Goal: Transaction & Acquisition: Book appointment/travel/reservation

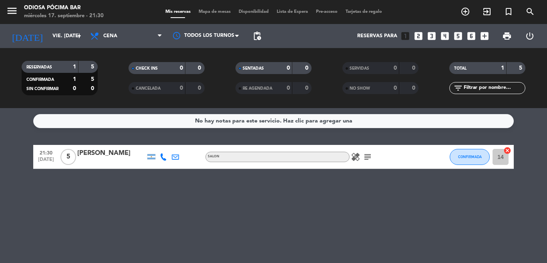
click at [417, 38] on icon "looks_two" at bounding box center [418, 36] width 10 height 10
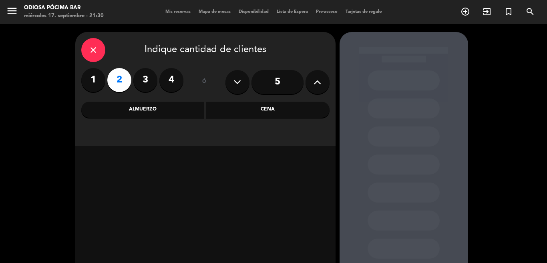
click at [271, 114] on div "Cena" at bounding box center [267, 110] width 123 height 16
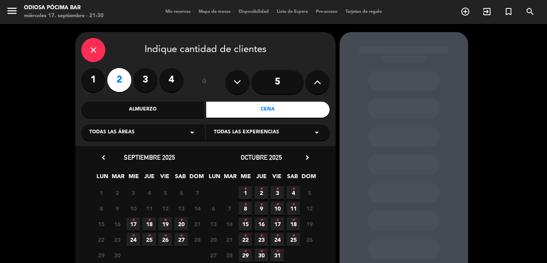
click at [164, 225] on icon "•" at bounding box center [165, 220] width 3 height 13
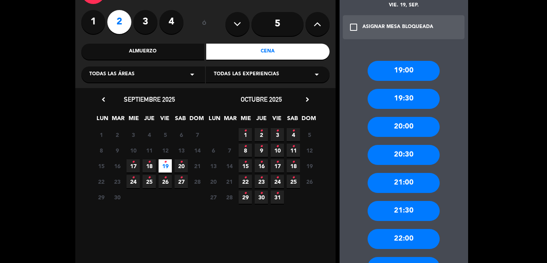
scroll to position [72, 0]
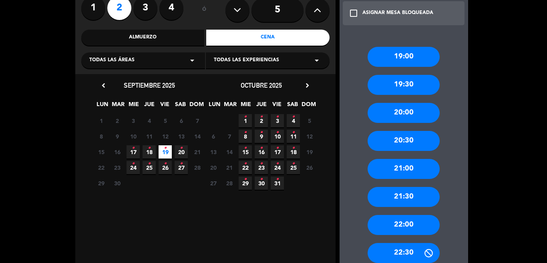
click at [412, 169] on div "21:00" at bounding box center [404, 169] width 72 height 20
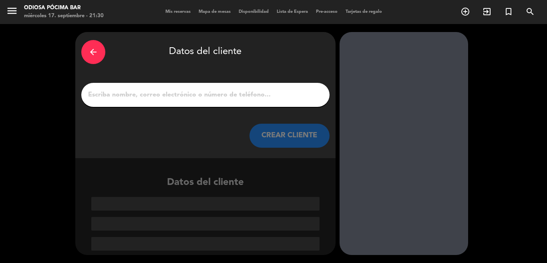
scroll to position [0, 0]
click at [118, 99] on input "1" at bounding box center [205, 94] width 236 height 11
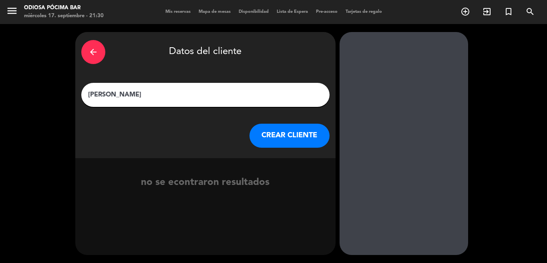
type input "[PERSON_NAME]"
click at [289, 128] on button "CREAR CLIENTE" at bounding box center [289, 136] width 80 height 24
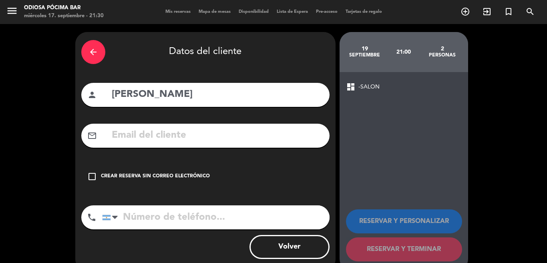
click at [87, 175] on icon "check_box_outline_blank" at bounding box center [92, 177] width 10 height 10
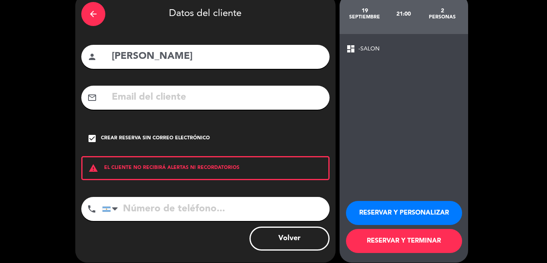
scroll to position [46, 0]
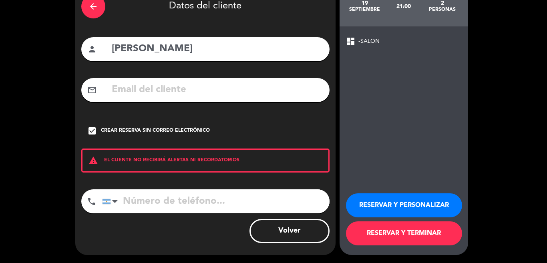
click at [406, 232] on button "RESERVAR Y TERMINAR" at bounding box center [404, 233] width 116 height 24
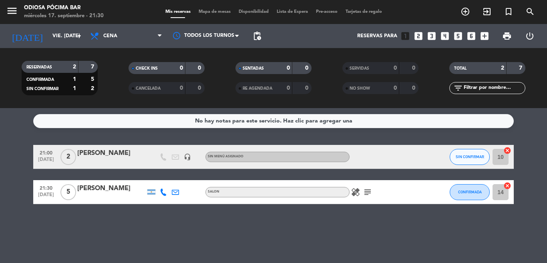
click at [100, 158] on div "[PERSON_NAME]" at bounding box center [111, 153] width 68 height 10
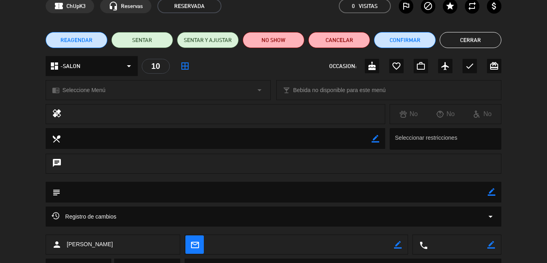
scroll to position [80, 0]
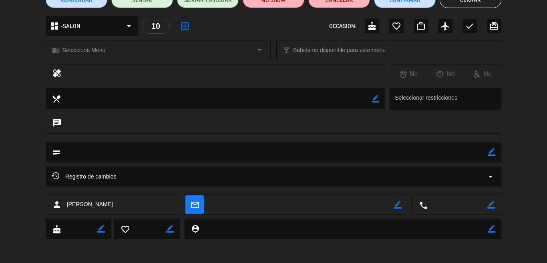
click at [487, 206] on icon "border_color" at bounding box center [491, 205] width 8 height 8
click at [440, 206] on textarea at bounding box center [458, 205] width 60 height 20
type textarea "2616291441"
click at [487, 203] on icon at bounding box center [491, 205] width 8 height 8
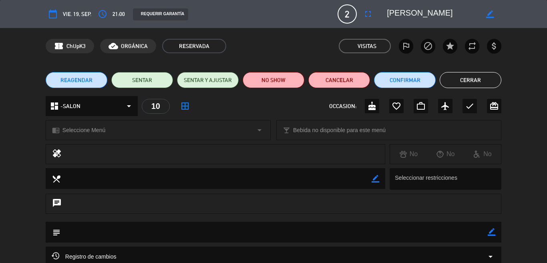
click at [456, 81] on button "Cerrar" at bounding box center [471, 80] width 62 height 16
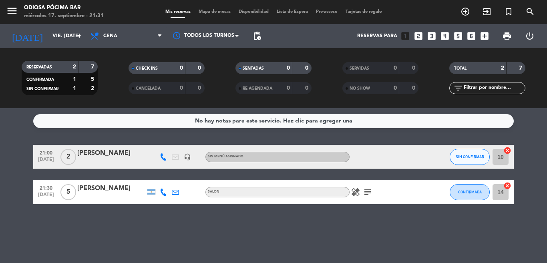
click at [54, 220] on div "No hay notas para este servicio. Haz clic para agregar una 21:00 [DATE] 2 [PERS…" at bounding box center [273, 185] width 547 height 155
click at [54, 39] on input "vie. [DATE]" at bounding box center [82, 36] width 68 height 14
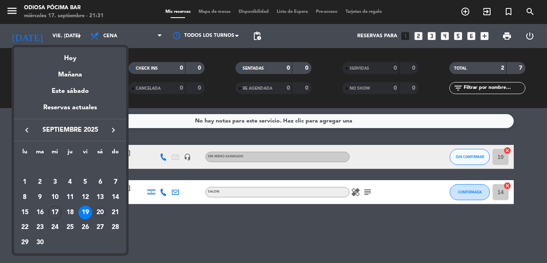
click at [98, 211] on div "20" at bounding box center [100, 213] width 14 height 14
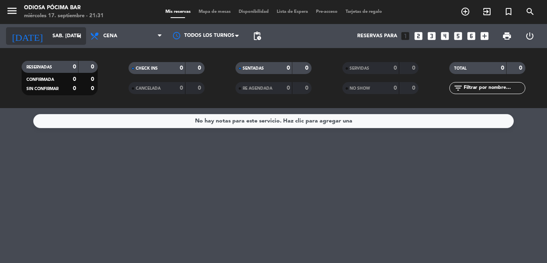
click at [48, 40] on input "sáb. [DATE]" at bounding box center [82, 36] width 68 height 14
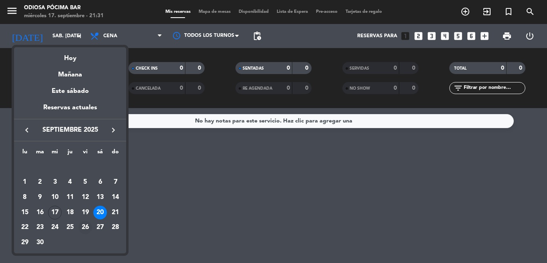
click at [88, 229] on div "26" at bounding box center [85, 228] width 14 height 14
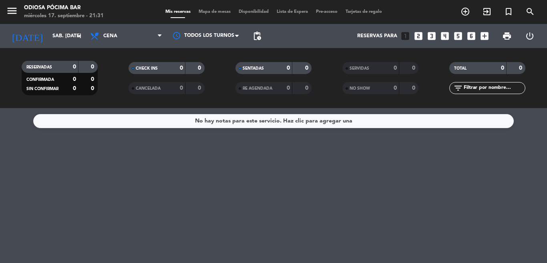
type input "vie. [DATE]"
